Goal: Find specific page/section: Find specific page/section

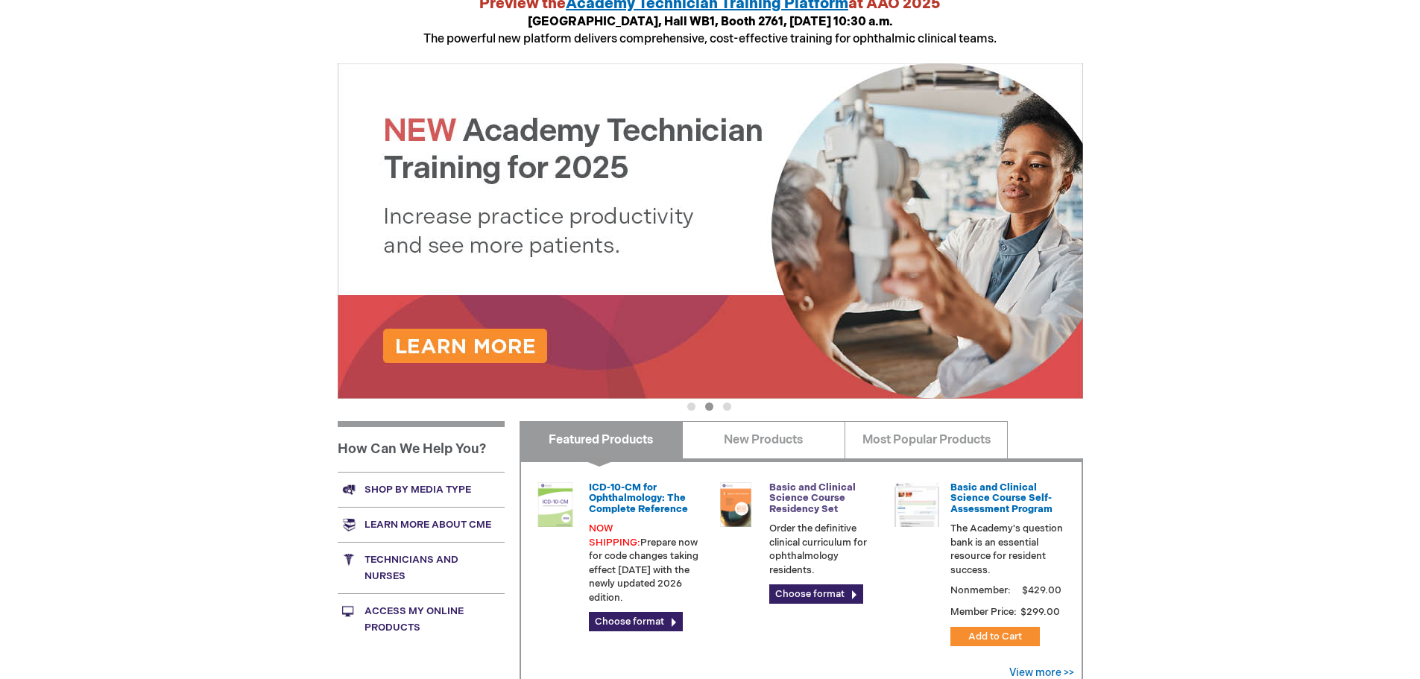
scroll to position [224, 0]
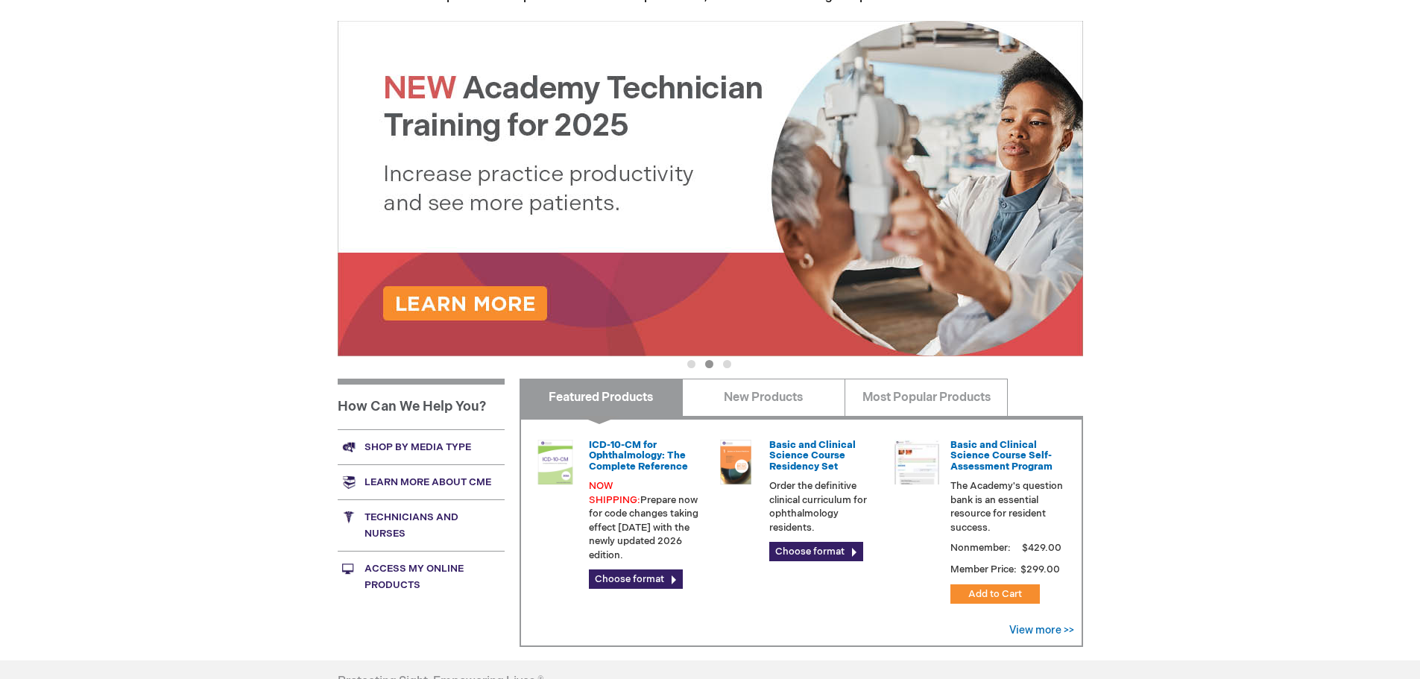
click at [403, 445] on link "Shop by media type" at bounding box center [421, 446] width 167 height 35
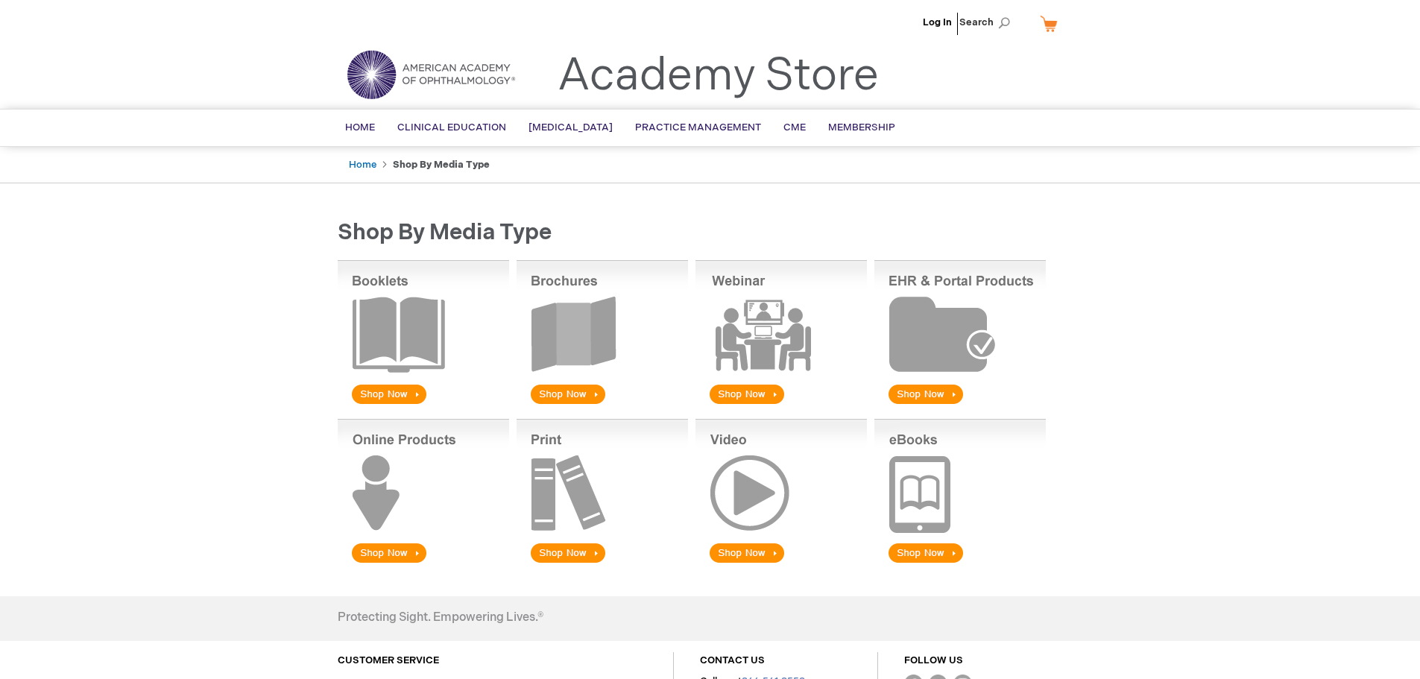
click at [411, 315] on img at bounding box center [423, 333] width 171 height 147
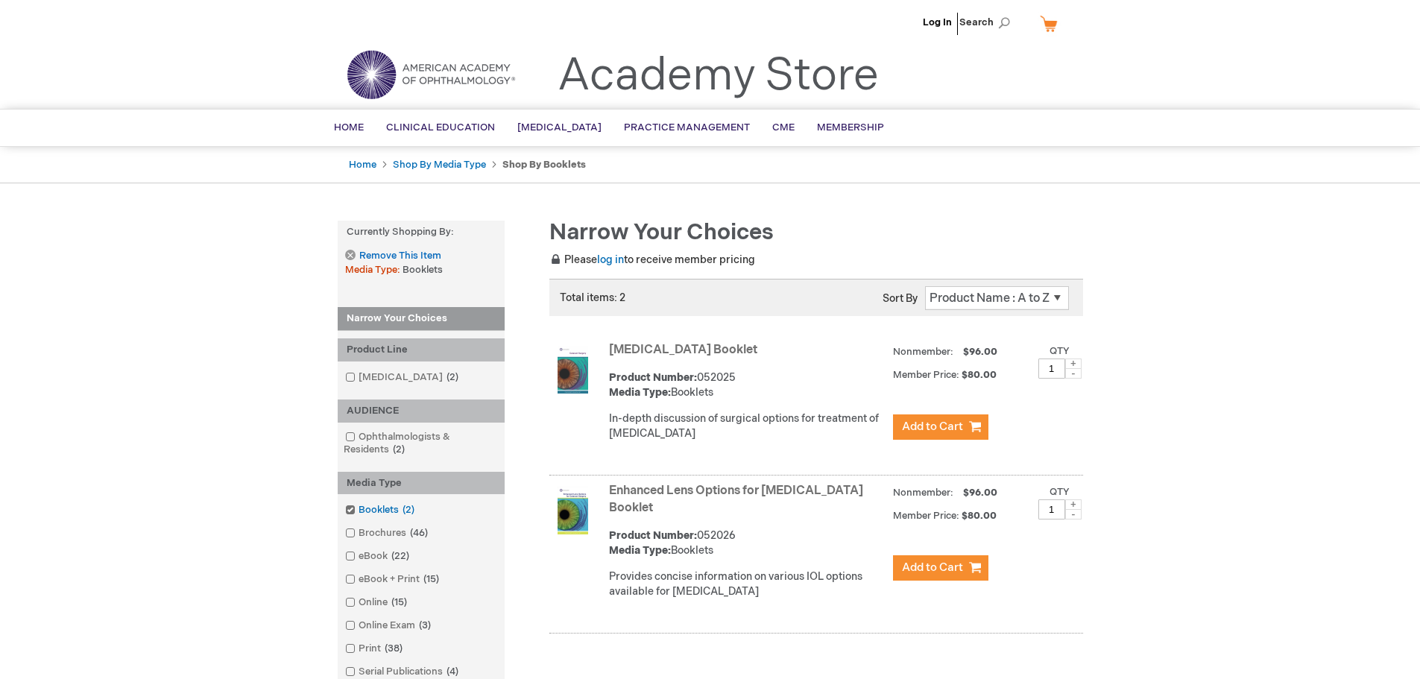
click at [359, 512] on span at bounding box center [359, 510] width 0 height 12
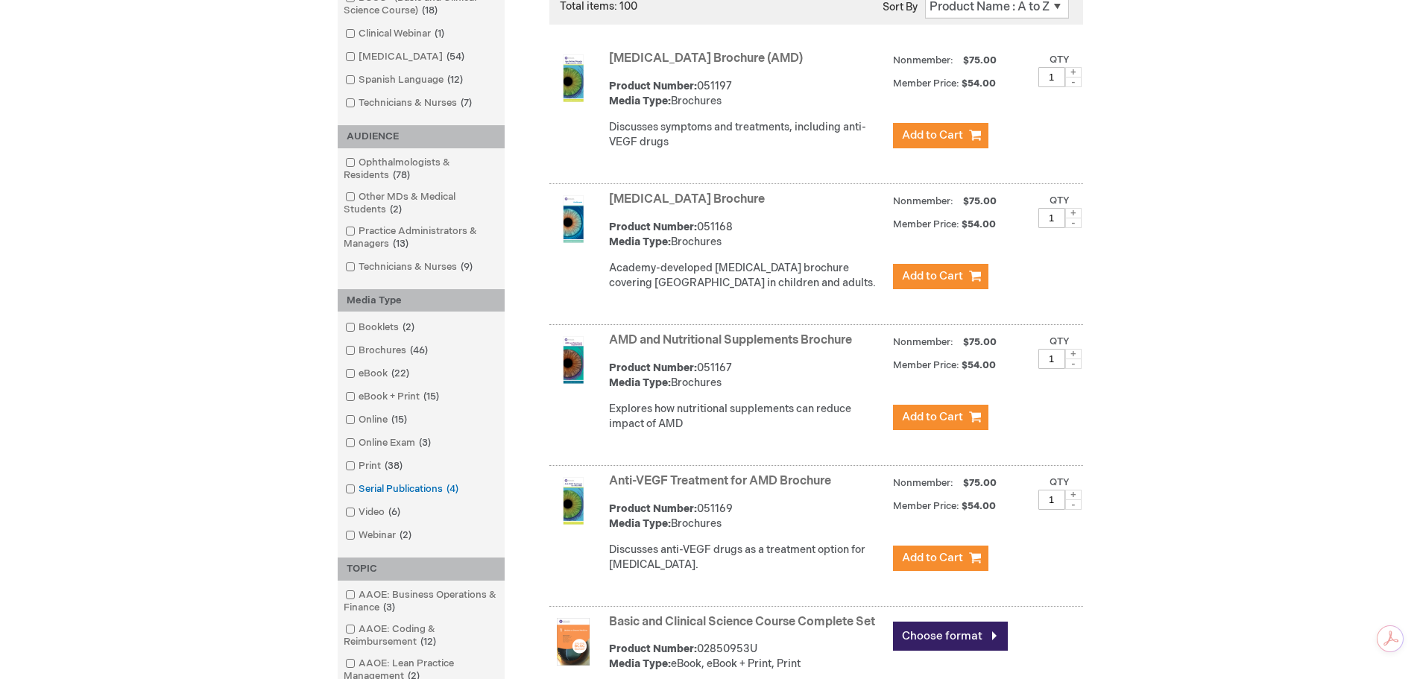
scroll to position [298, 0]
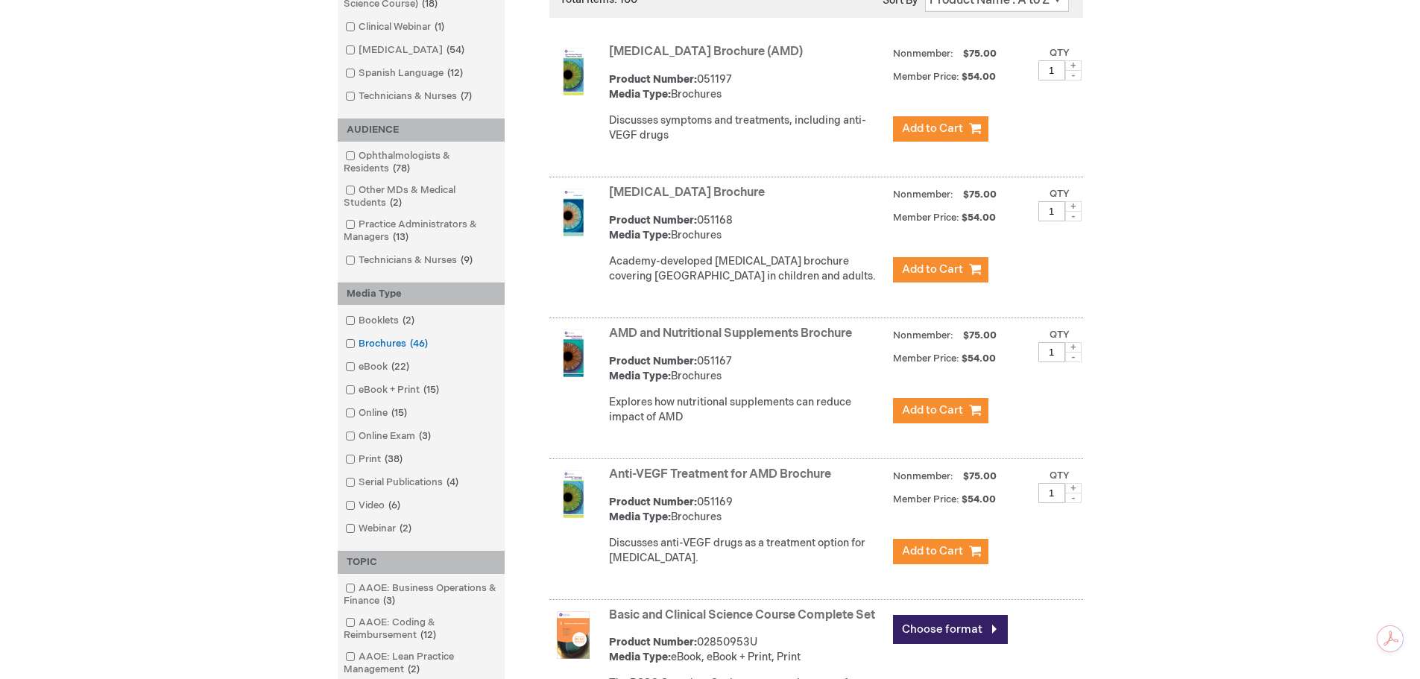
click at [388, 347] on link "Brochures 46 items" at bounding box center [387, 344] width 92 height 14
